Goal: Information Seeking & Learning: Learn about a topic

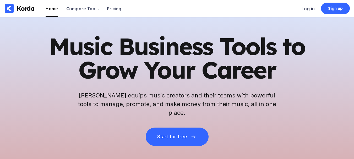
drag, startPoint x: 351, startPoint y: 0, endPoint x: 213, endPoint y: 13, distance: 137.8
click at [214, 13] on div "Korda Home Compare Tools Pricing Log in Sign up" at bounding box center [177, 8] width 354 height 17
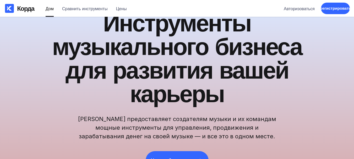
click at [322, 64] on div "Инструменты музыкального бизнеса для развития вашей карьеры [PERSON_NAME] предо…" at bounding box center [177, 108] width 354 height 183
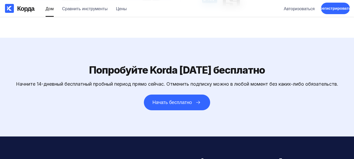
scroll to position [1575, 0]
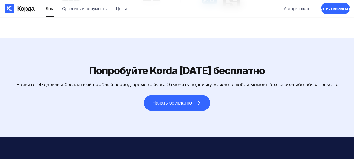
drag, startPoint x: 158, startPoint y: 103, endPoint x: 240, endPoint y: 115, distance: 82.4
click at [240, 115] on div "Попробуйте Korda [DATE] бесплатно Начните 14-дневный бесплатный пробный период …" at bounding box center [177, 87] width 354 height 99
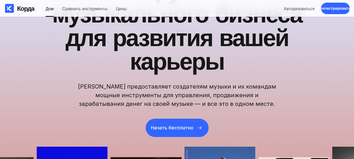
scroll to position [26, 0]
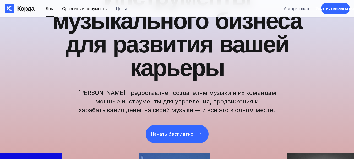
click at [104, 3] on li "Сравнить инструменты" at bounding box center [85, 8] width 46 height 17
click at [108, 7] on font "Сравнить инструменты" at bounding box center [85, 8] width 46 height 5
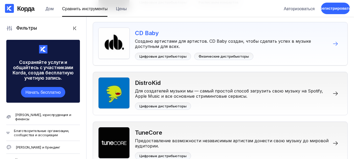
scroll to position [236, 0]
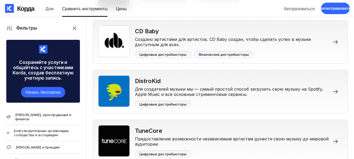
click at [125, 7] on font "Цены" at bounding box center [121, 8] width 11 height 5
